Goal: Information Seeking & Learning: Find specific page/section

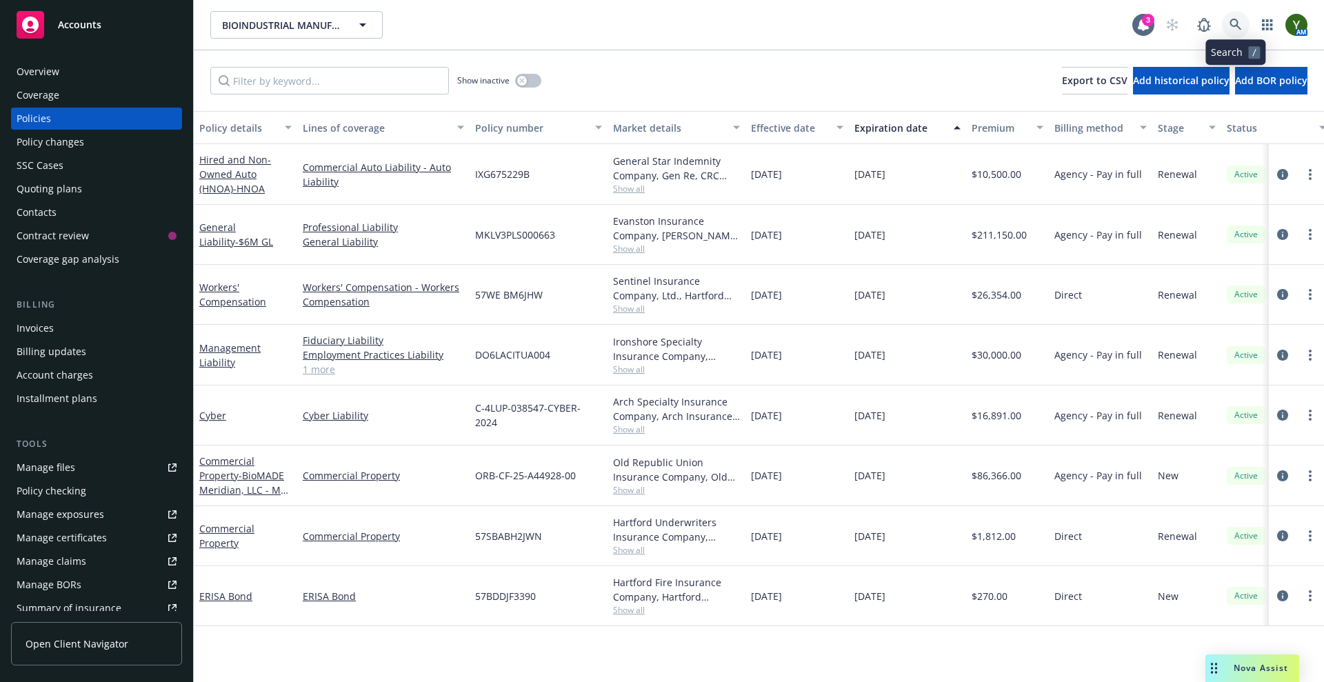
click at [1241, 23] on icon at bounding box center [1236, 25] width 12 height 12
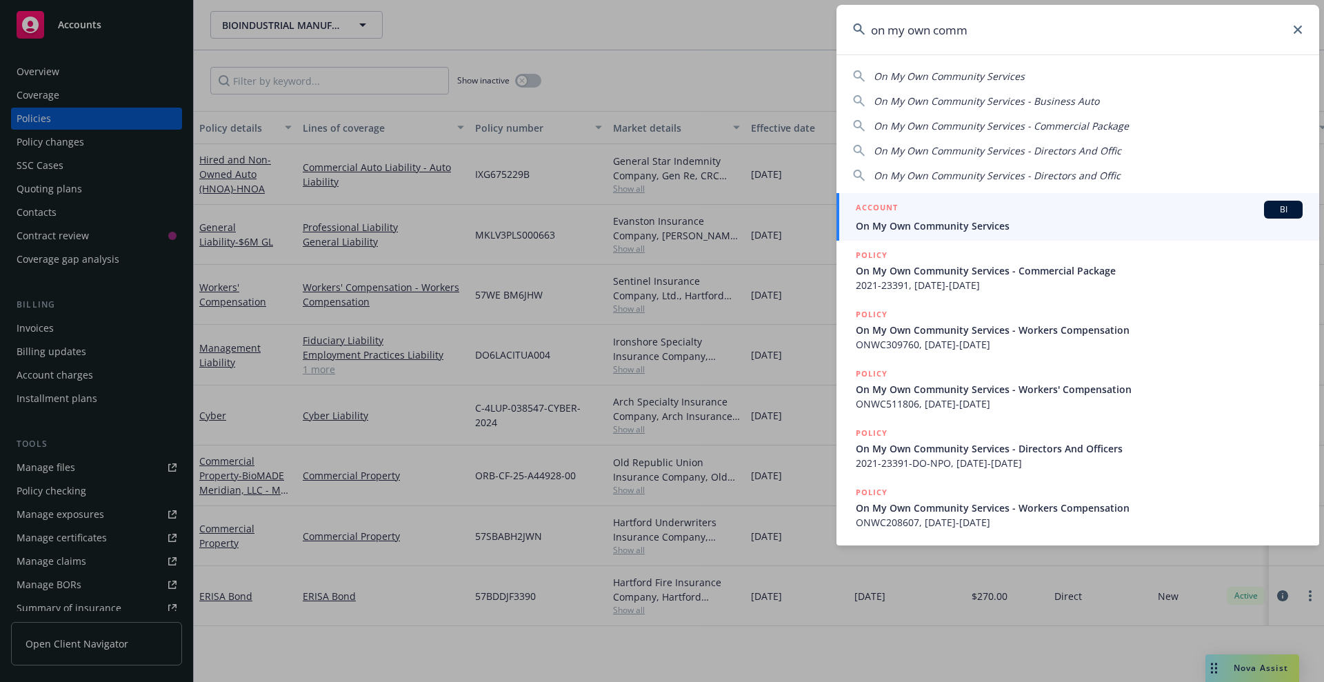
type input "on my own comm"
click at [1027, 227] on span "On My Own Community Services" at bounding box center [1079, 226] width 447 height 14
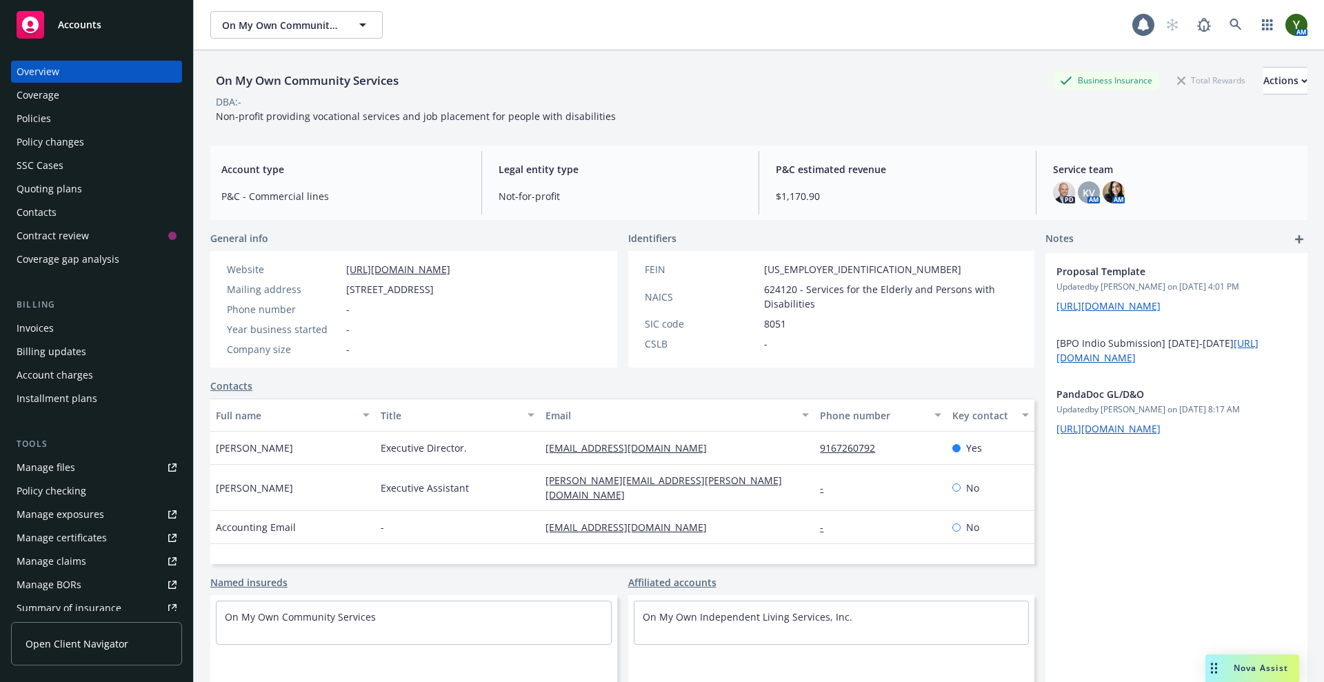
click at [34, 113] on div "Policies" at bounding box center [34, 119] width 34 height 22
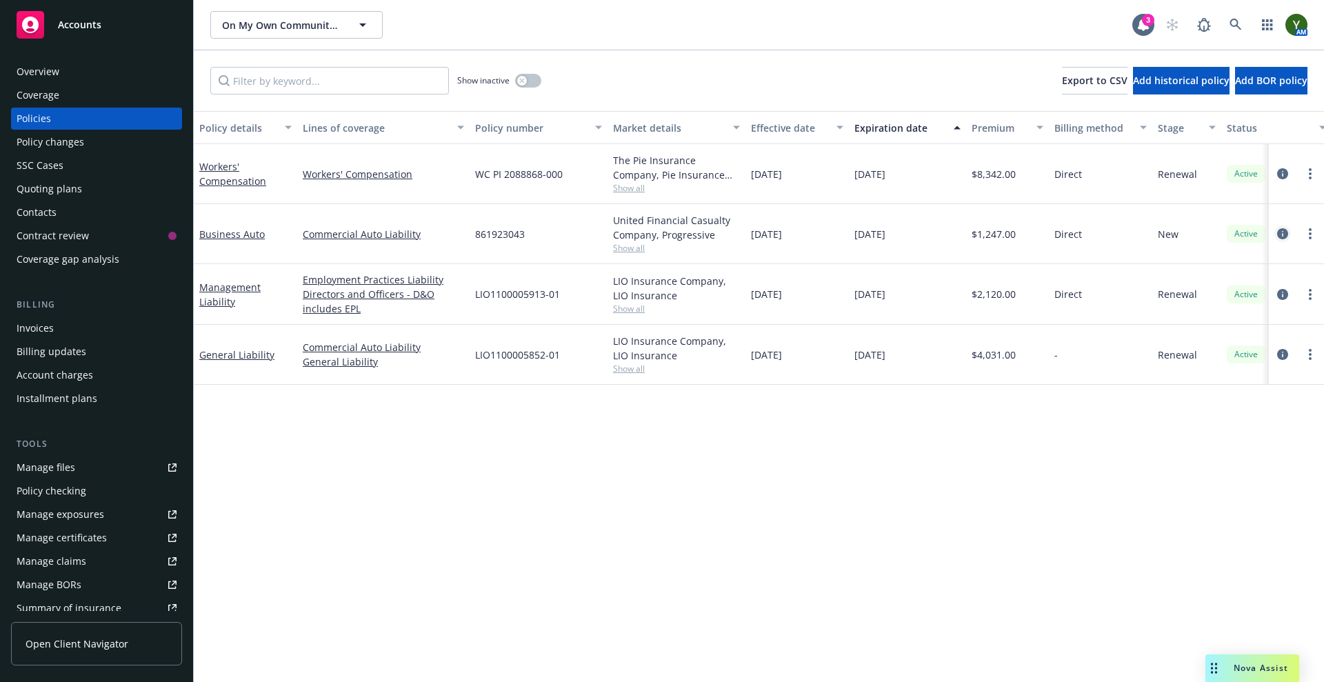
click at [1280, 230] on icon "circleInformation" at bounding box center [1282, 233] width 11 height 11
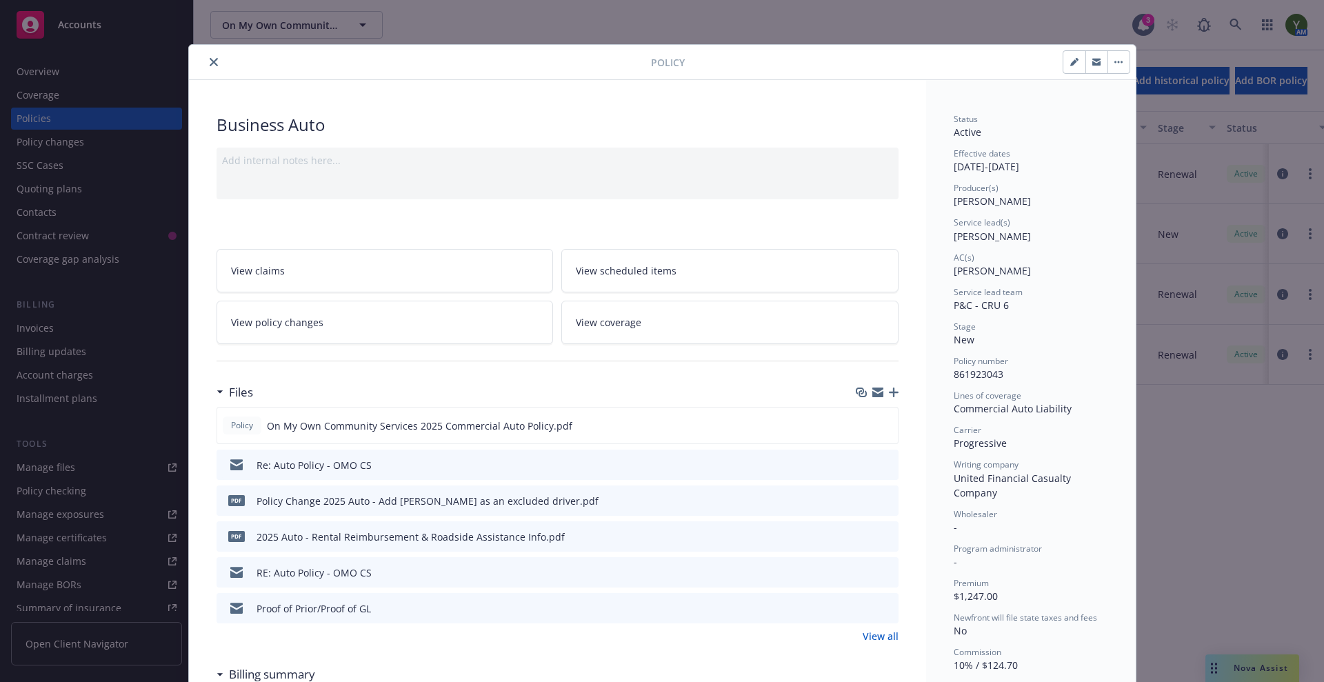
click at [879, 497] on icon "preview file" at bounding box center [885, 500] width 12 height 10
